Goal: Check status: Check status

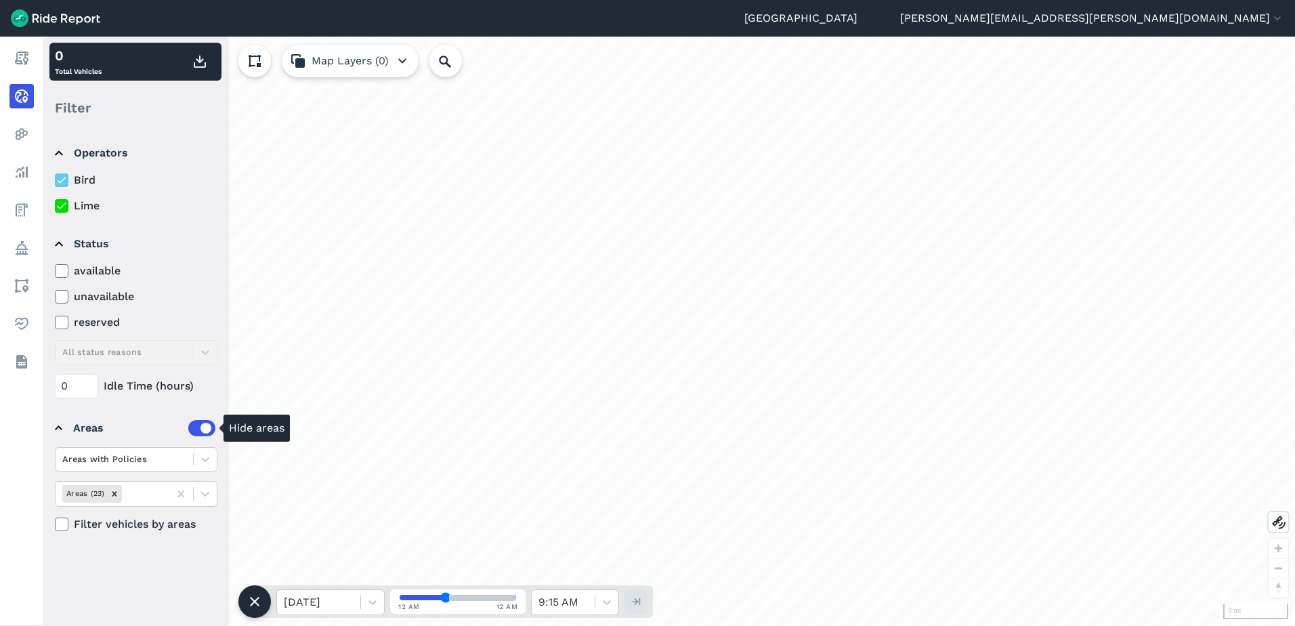
click at [199, 423] on label at bounding box center [201, 428] width 27 height 16
click at [188, 423] on input "checkbox" at bounding box center [188, 424] width 0 height 9
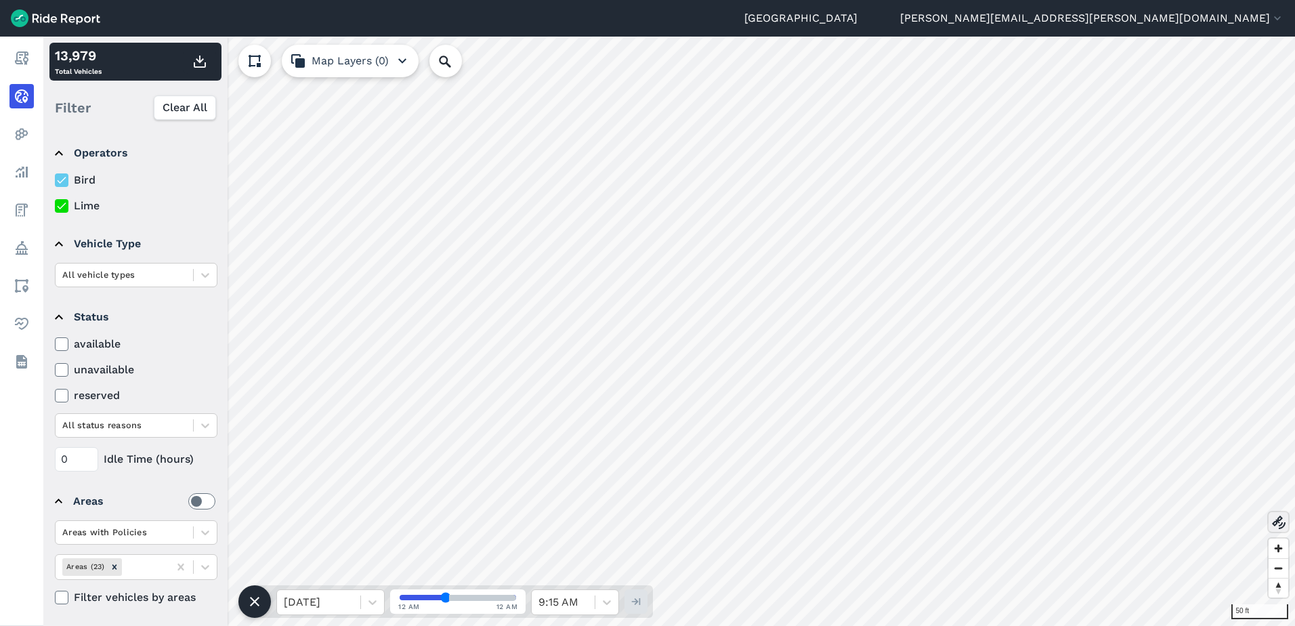
click at [1281, 530] on button at bounding box center [1279, 522] width 20 height 20
click at [1275, 522] on icon at bounding box center [1279, 522] width 16 height 16
click at [1283, 525] on icon at bounding box center [1279, 522] width 16 height 16
click at [192, 499] on label at bounding box center [201, 501] width 27 height 16
click at [188, 499] on input "checkbox" at bounding box center [188, 497] width 0 height 9
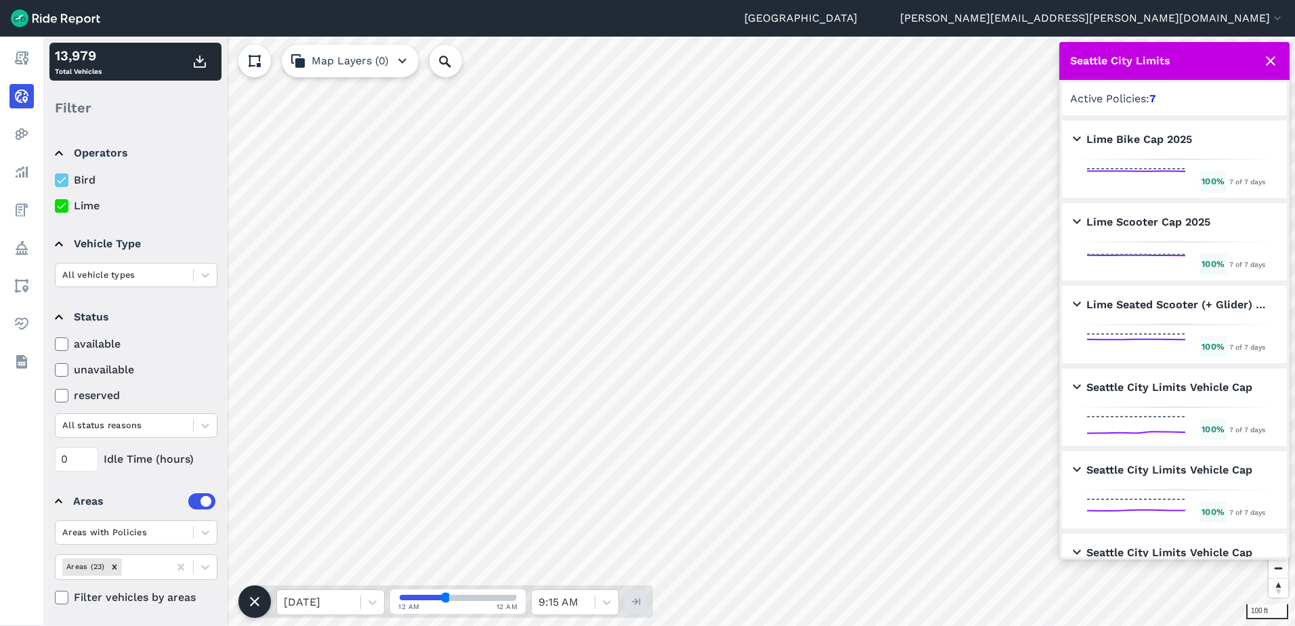
click at [1274, 58] on use at bounding box center [1270, 60] width 9 height 9
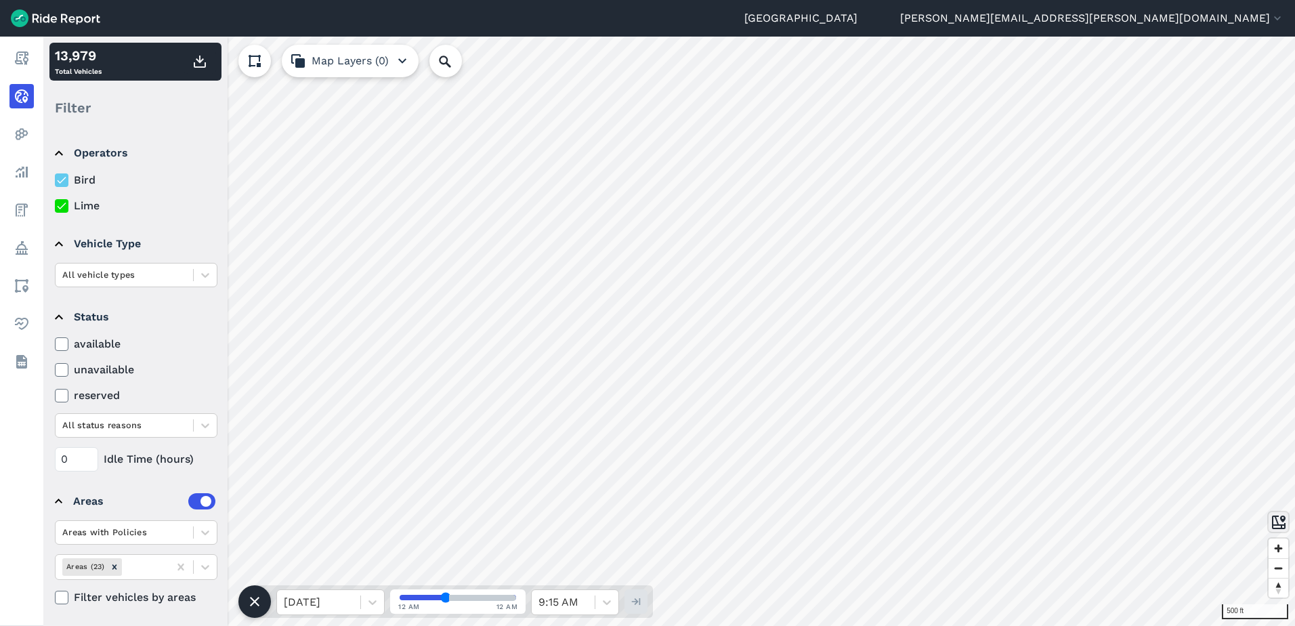
click at [1277, 529] on icon at bounding box center [1279, 522] width 16 height 16
click at [188, 502] on label at bounding box center [201, 501] width 27 height 16
click at [188, 502] on input "checkbox" at bounding box center [188, 497] width 0 height 9
click at [1280, 589] on span "Reset bearing to north" at bounding box center [1279, 587] width 20 height 19
drag, startPoint x: 1282, startPoint y: 592, endPoint x: 1240, endPoint y: 606, distance: 44.3
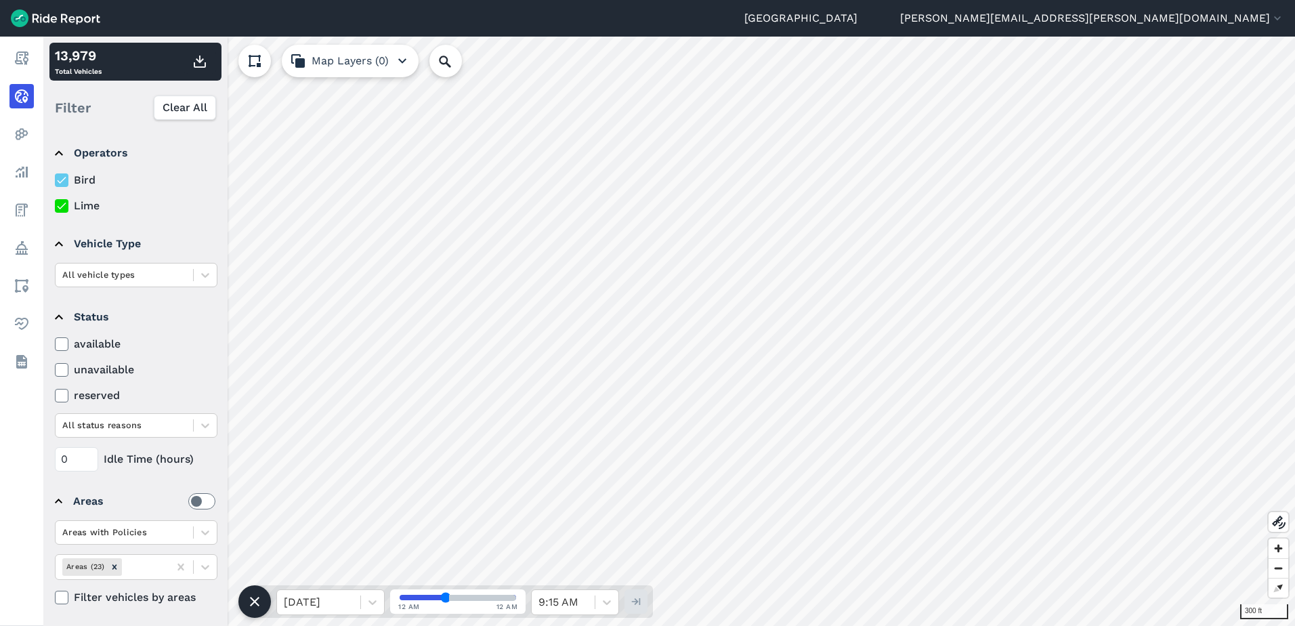
click at [1240, 606] on div "300 ft" at bounding box center [1267, 581] width 55 height 87
click at [1281, 525] on use at bounding box center [1279, 522] width 14 height 14
click at [1279, 526] on icon at bounding box center [1279, 522] width 16 height 16
click at [1277, 590] on span "Reset bearing to north" at bounding box center [1278, 587] width 27 height 27
